Goal: Transaction & Acquisition: Purchase product/service

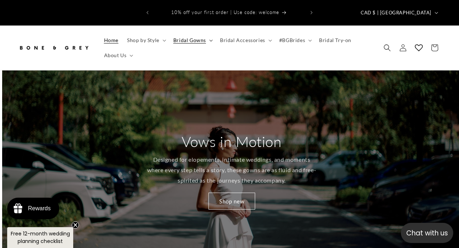
scroll to position [0, 459]
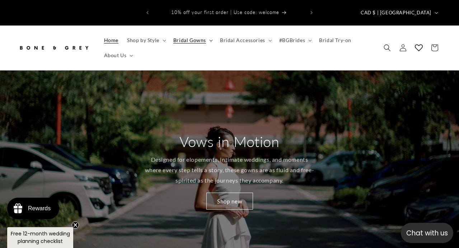
click at [203, 37] on span "Bridal Gowns" at bounding box center [189, 40] width 33 height 6
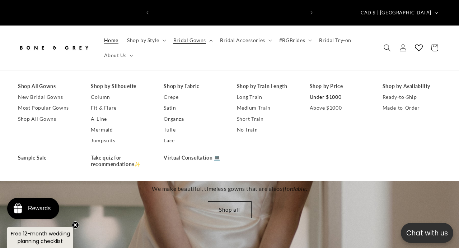
scroll to position [0, 151]
click at [317, 91] on link "Under $1000" at bounding box center [339, 96] width 58 height 11
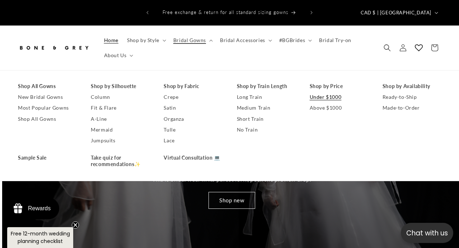
scroll to position [0, 1376]
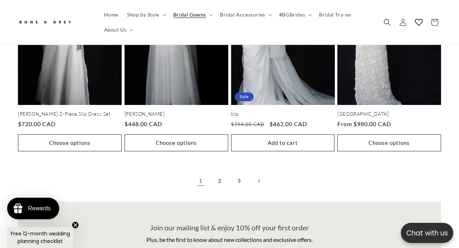
scroll to position [1424, 0]
